Goal: Task Accomplishment & Management: Complete application form

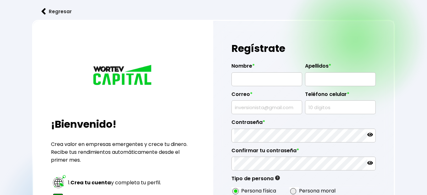
radio input "true"
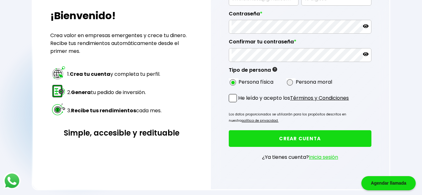
scroll to position [113, 0]
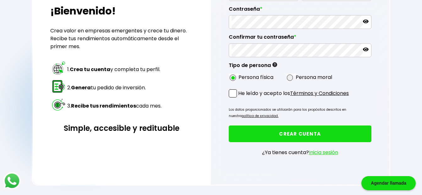
click at [319, 152] on link "Inicia sesión" at bounding box center [323, 152] width 29 height 7
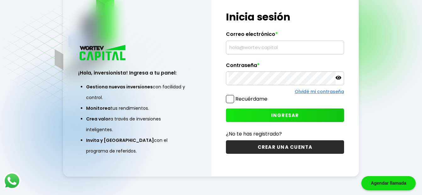
click at [255, 48] on input "text" at bounding box center [285, 47] width 112 height 13
type input "[EMAIL_ADDRESS][DOMAIN_NAME]"
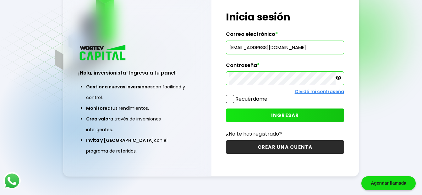
click at [283, 114] on span "INGRESAR" at bounding box center [285, 115] width 28 height 7
